Goal: Check status: Check status

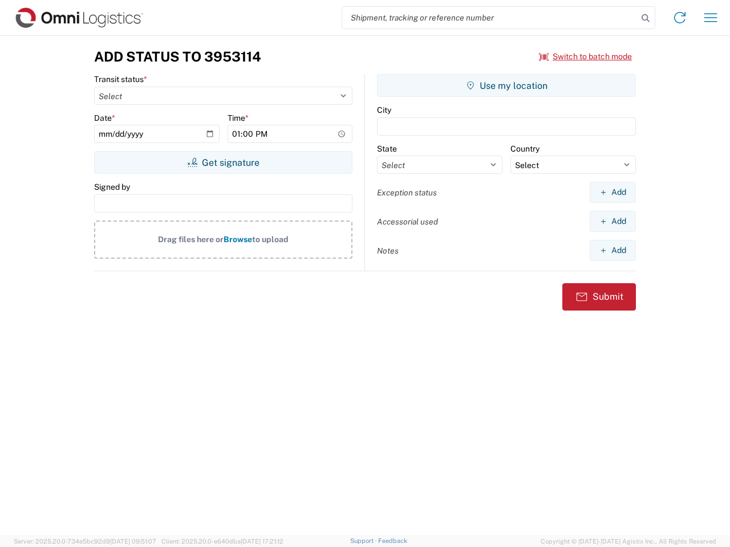
click at [490, 18] on input "search" at bounding box center [489, 18] width 295 height 22
click at [646, 18] on icon at bounding box center [646, 18] width 16 height 16
click at [680, 18] on icon at bounding box center [680, 18] width 18 height 18
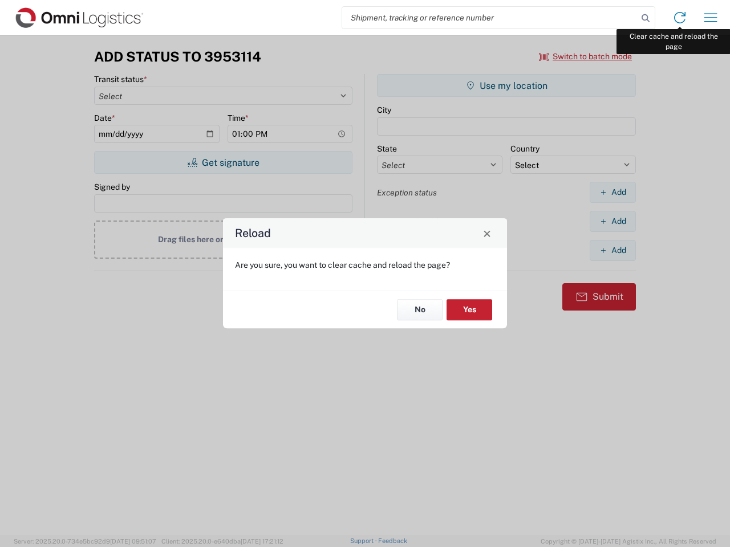
click at [711, 18] on div "Reload Are you sure, you want to clear cache and reload the page? No Yes" at bounding box center [365, 273] width 730 height 547
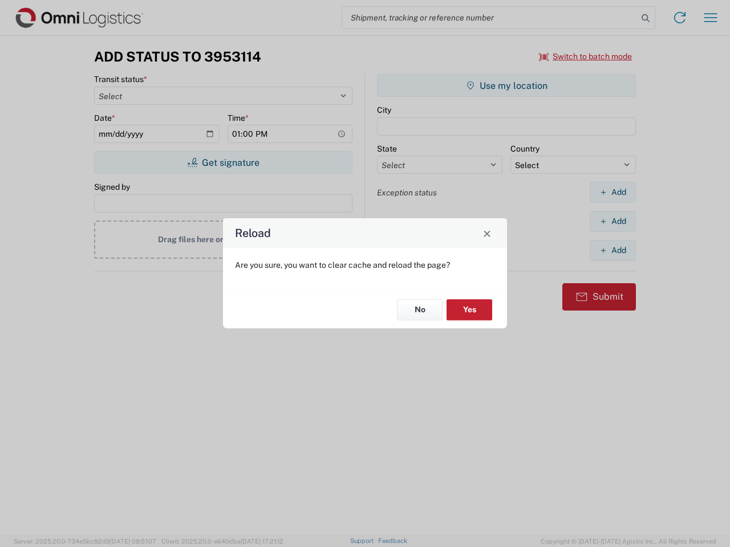
click at [586, 56] on div "Reload Are you sure, you want to clear cache and reload the page? No Yes" at bounding box center [365, 273] width 730 height 547
click at [223, 163] on div "Reload Are you sure, you want to clear cache and reload the page? No Yes" at bounding box center [365, 273] width 730 height 547
click at [506, 86] on div "Reload Are you sure, you want to clear cache and reload the page? No Yes" at bounding box center [365, 273] width 730 height 547
click at [612, 192] on div "Reload Are you sure, you want to clear cache and reload the page? No Yes" at bounding box center [365, 273] width 730 height 547
click at [612, 221] on div "Reload Are you sure, you want to clear cache and reload the page? No Yes" at bounding box center [365, 273] width 730 height 547
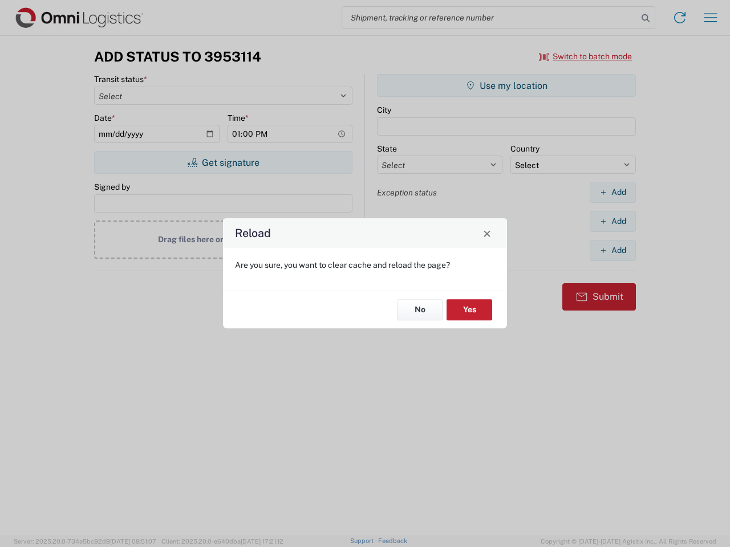
click at [612, 250] on div "Reload Are you sure, you want to clear cache and reload the page? No Yes" at bounding box center [365, 273] width 730 height 547
